Goal: Task Accomplishment & Management: Use online tool/utility

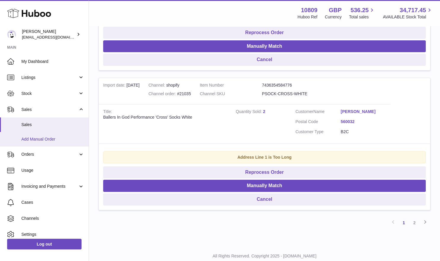
click at [36, 141] on span "Add Manual Order" at bounding box center [52, 139] width 63 height 6
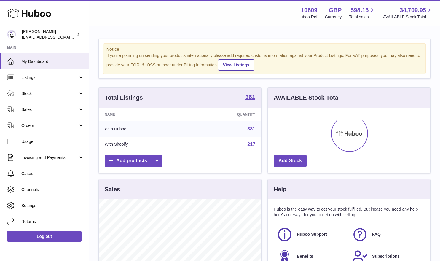
scroll to position [93, 162]
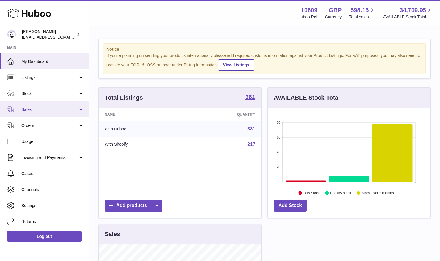
click at [47, 110] on span "Sales" at bounding box center [49, 110] width 57 height 6
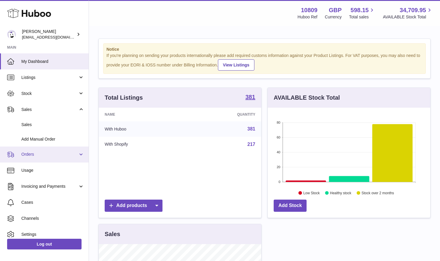
click at [39, 155] on span "Orders" at bounding box center [49, 155] width 57 height 6
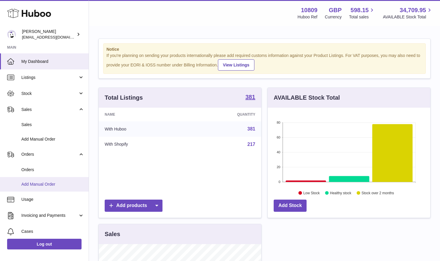
click at [37, 186] on span "Add Manual Order" at bounding box center [52, 184] width 63 height 6
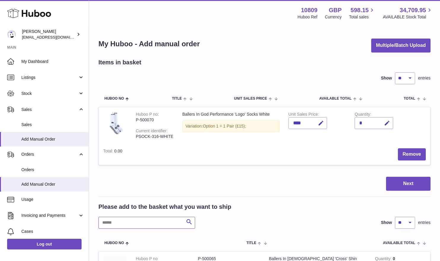
click at [144, 223] on input "text" at bounding box center [146, 223] width 97 height 12
paste input "**********"
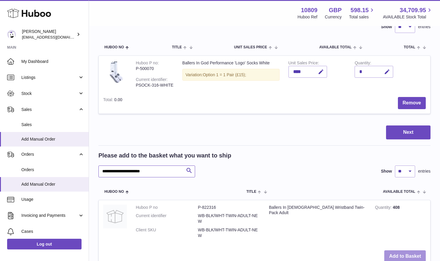
scroll to position [101, 0]
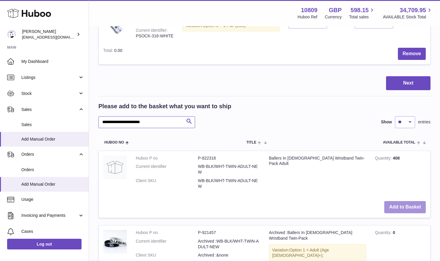
type input "**********"
click at [402, 208] on button "Add to Basket" at bounding box center [405, 207] width 42 height 12
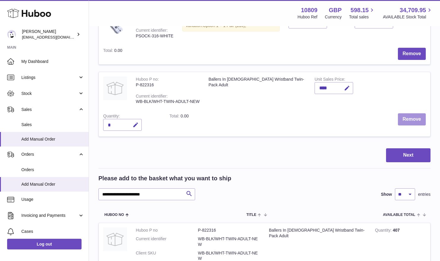
click at [414, 115] on button "Remove" at bounding box center [412, 119] width 28 height 12
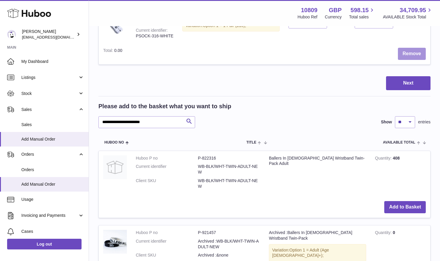
click at [411, 55] on button "Remove" at bounding box center [412, 54] width 28 height 12
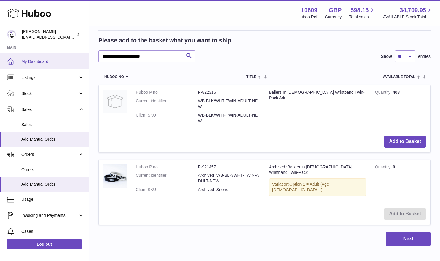
click at [40, 59] on span "My Dashboard" at bounding box center [52, 62] width 63 height 6
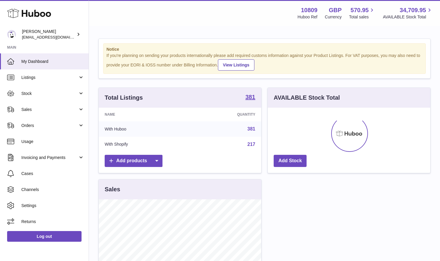
scroll to position [93, 162]
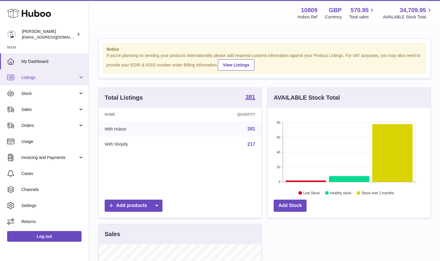
click at [37, 81] on link "Listings" at bounding box center [44, 77] width 89 height 16
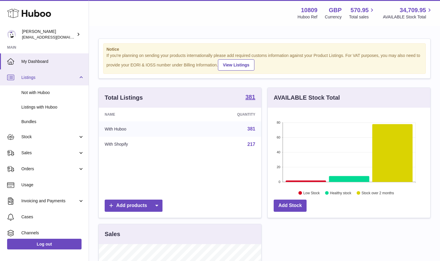
click at [37, 81] on link "Listings" at bounding box center [44, 77] width 89 height 16
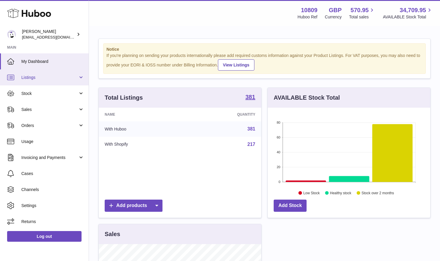
click at [37, 81] on link "Listings" at bounding box center [44, 77] width 89 height 16
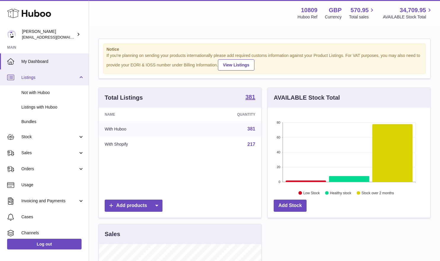
click at [50, 77] on span "Listings" at bounding box center [49, 78] width 57 height 6
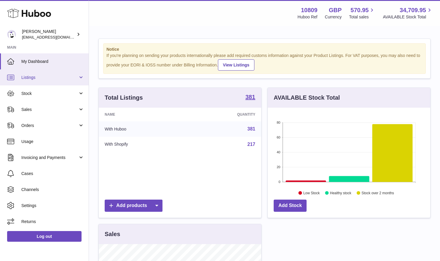
click at [50, 77] on span "Listings" at bounding box center [49, 78] width 57 height 6
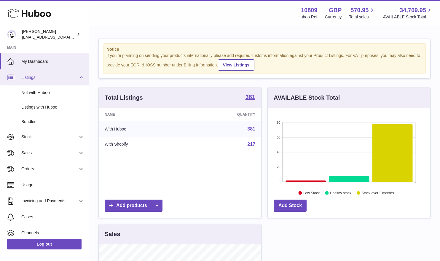
click at [49, 79] on span "Listings" at bounding box center [49, 78] width 57 height 6
